Goal: Check status: Check status

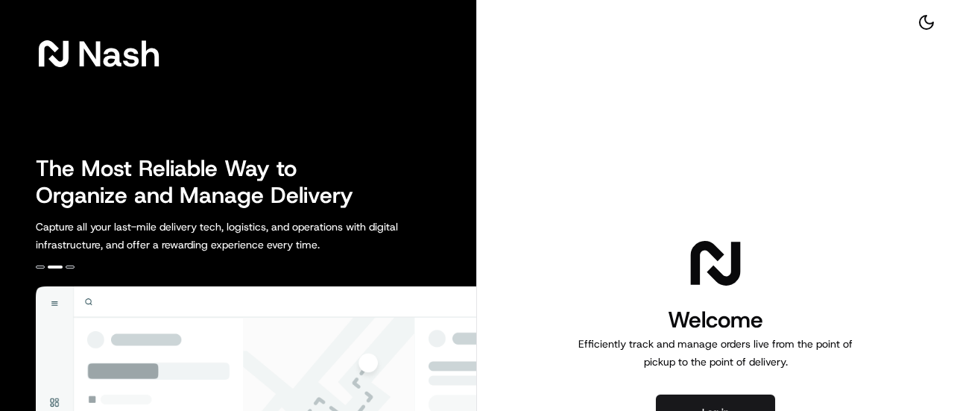
click at [724, 405] on button "Log in" at bounding box center [715, 412] width 119 height 36
